Goal: Information Seeking & Learning: Learn about a topic

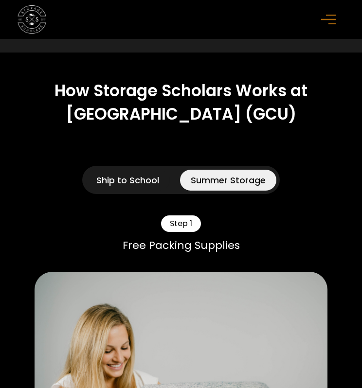
scroll to position [826, 0]
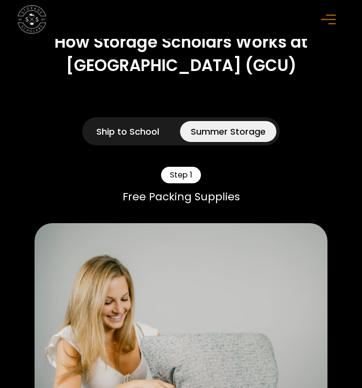
click at [128, 133] on div "Ship to School" at bounding box center [127, 131] width 63 height 13
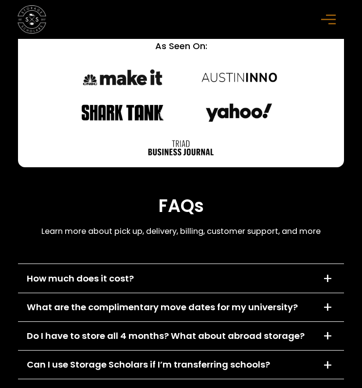
scroll to position [6075, 0]
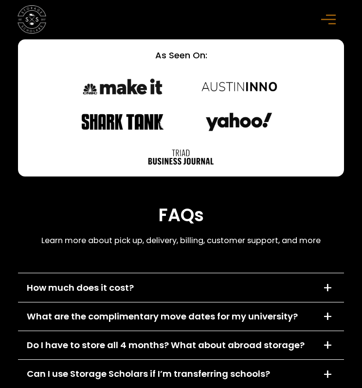
click at [130, 281] on div "How much does it cost?" at bounding box center [80, 287] width 107 height 13
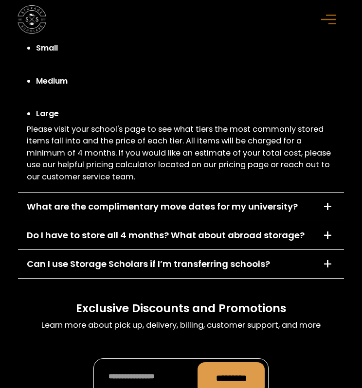
scroll to position [6415, 0]
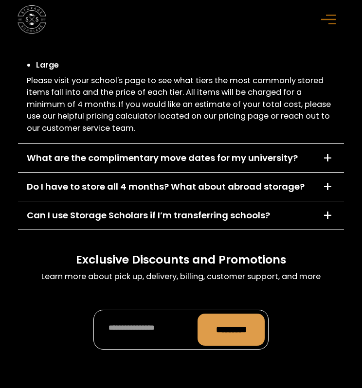
click at [162, 151] on div "What are the complimentary move dates for my university?" at bounding box center [162, 157] width 271 height 13
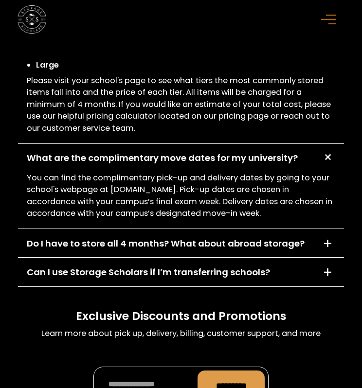
click at [244, 237] on div "Do I have to store all 4 months? What about abroad storage?" at bounding box center [166, 243] width 278 height 13
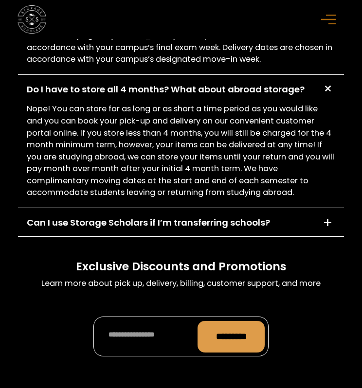
scroll to position [6610, 0]
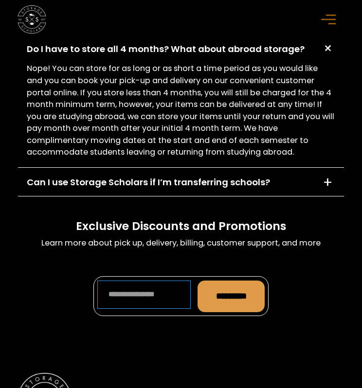
click at [133, 280] on input "Promo Form" at bounding box center [143, 294] width 93 height 28
type input "**********"
click at [232, 280] on input "*********" at bounding box center [230, 296] width 67 height 32
type input "**********"
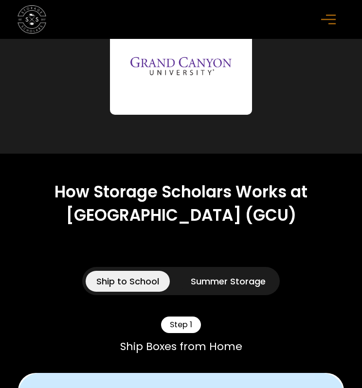
scroll to position [632, 0]
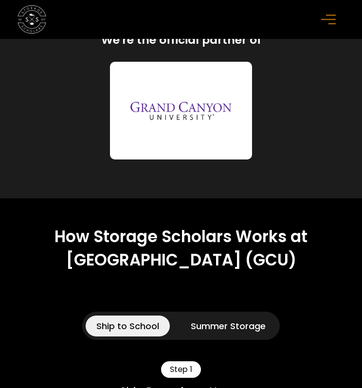
click at [327, 18] on icon "menu" at bounding box center [328, 19] width 15 height 11
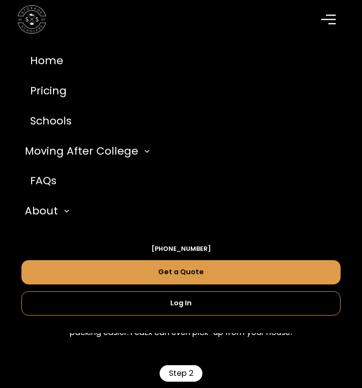
click at [334, 19] on rect "menu" at bounding box center [328, 19] width 15 height 1
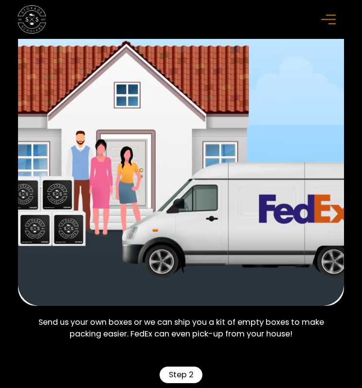
scroll to position [923, 0]
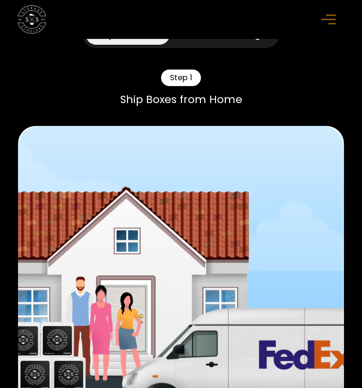
click at [177, 77] on div "Step 1" at bounding box center [181, 77] width 40 height 17
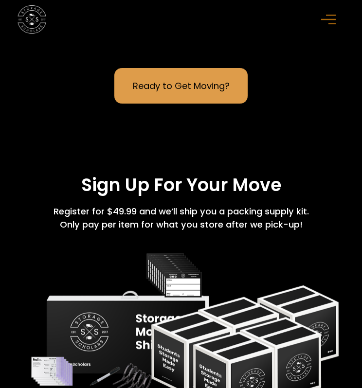
scroll to position [2965, 0]
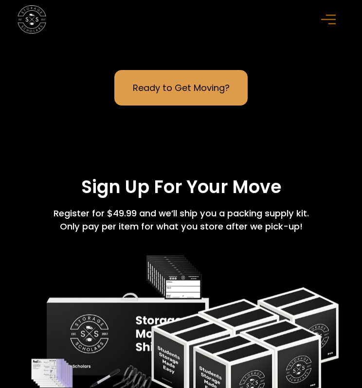
click at [190, 91] on link "Ready to Get Moving?" at bounding box center [180, 87] width 133 height 35
